Goal: Navigation & Orientation: Find specific page/section

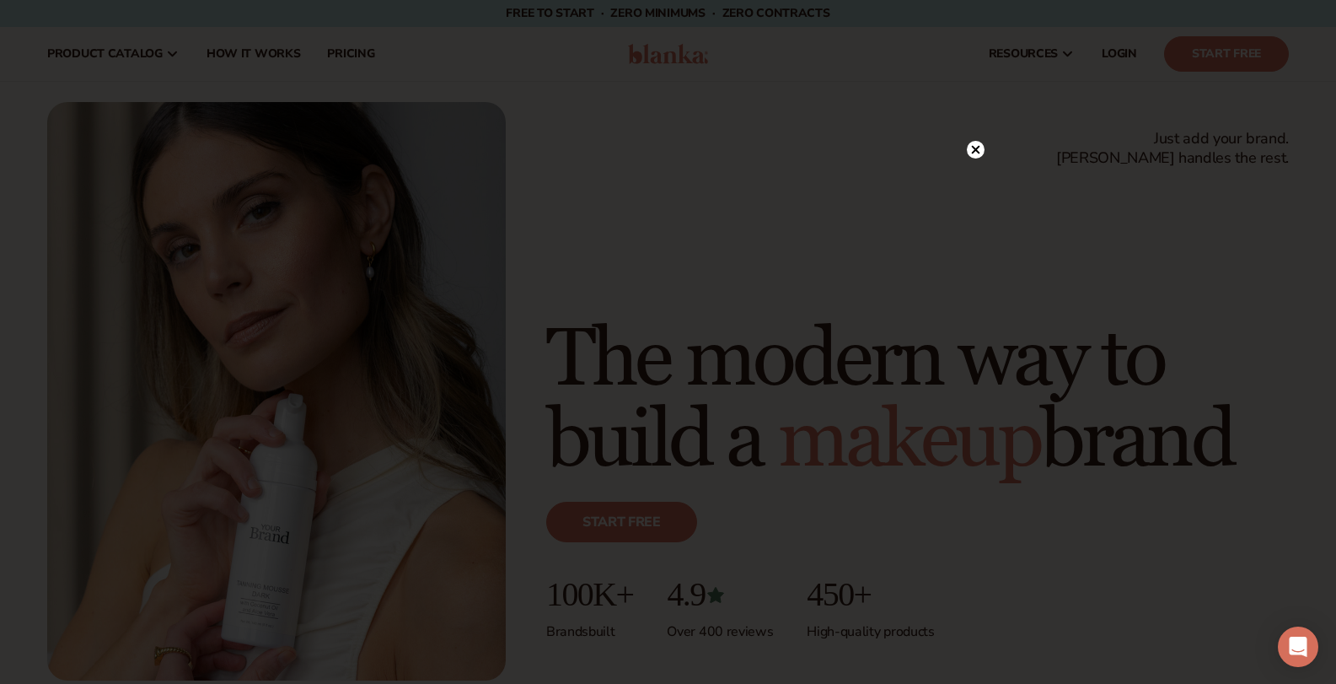
click at [1173, 156] on div at bounding box center [668, 342] width 1336 height 684
click at [970, 148] on circle at bounding box center [976, 150] width 18 height 18
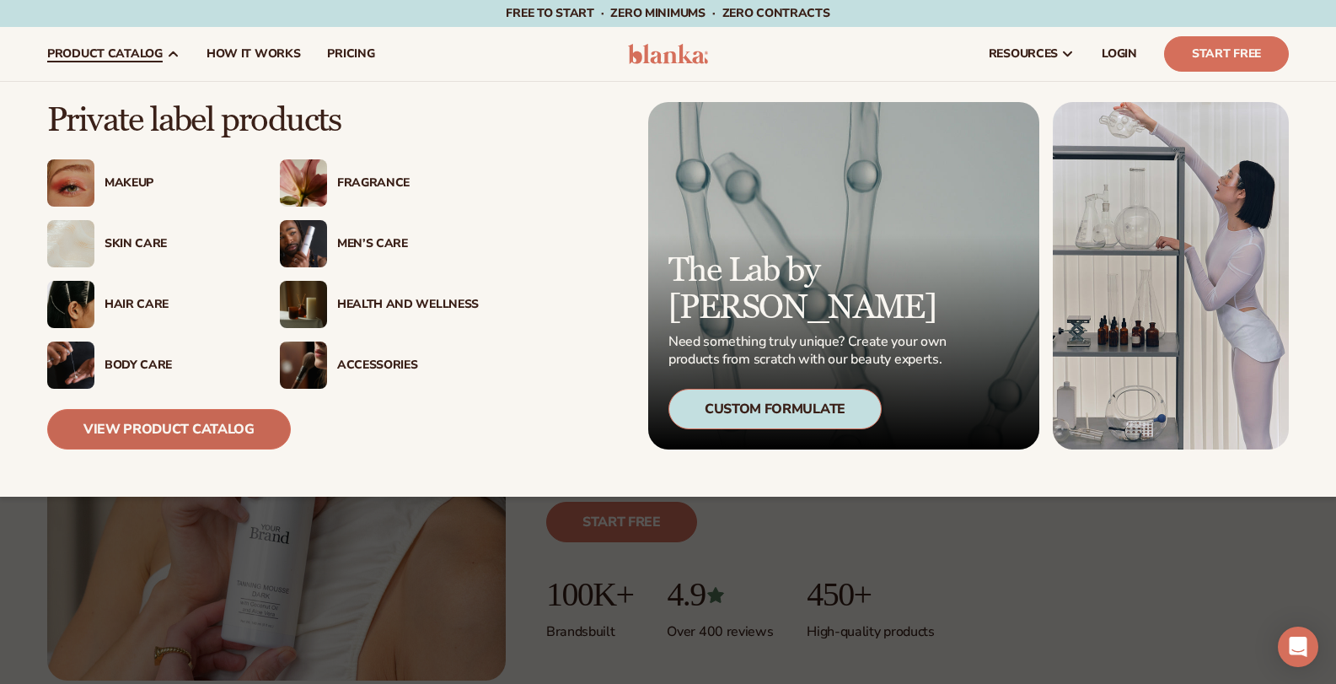
click at [210, 425] on link "View Product Catalog" at bounding box center [169, 429] width 244 height 40
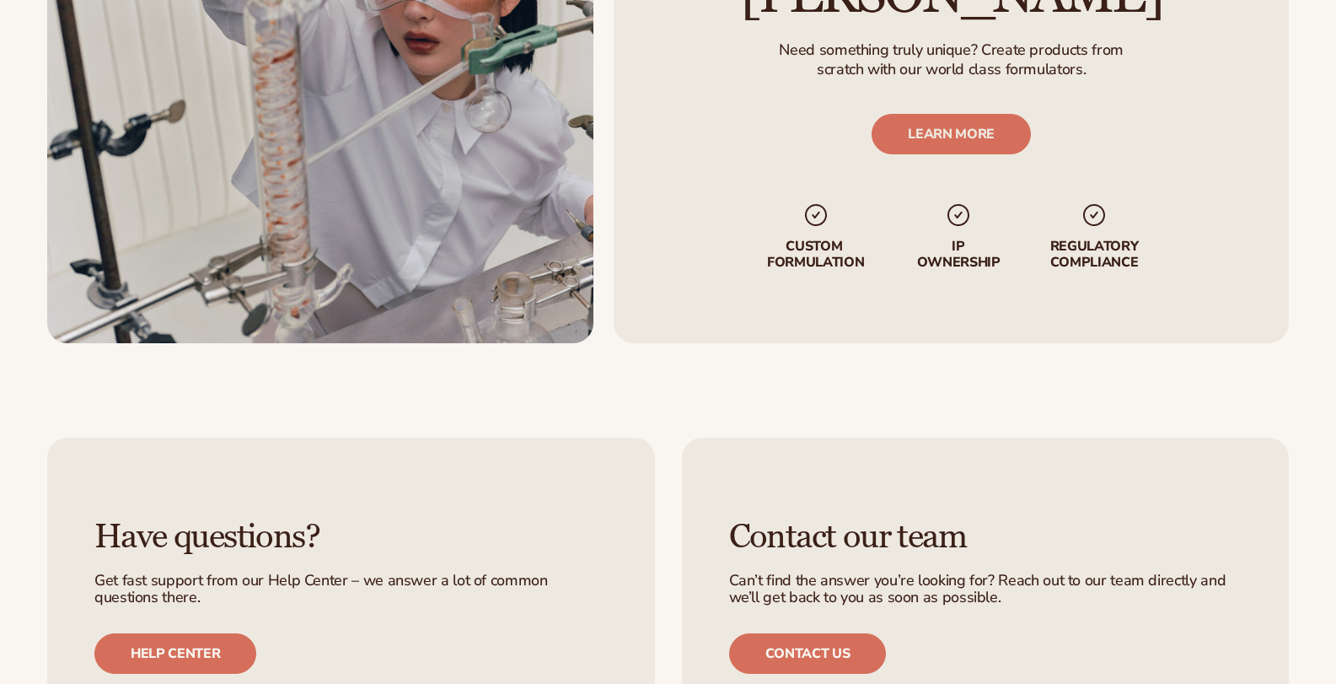
scroll to position [2613, 0]
